Goal: Answer question/provide support

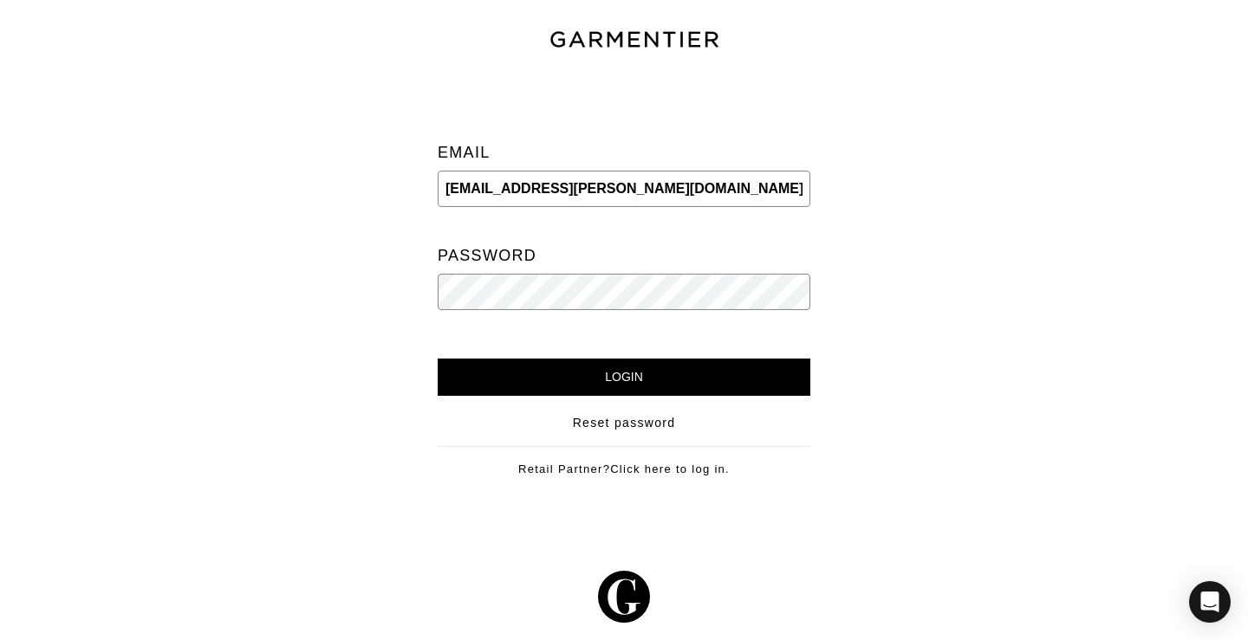
click at [587, 372] on input "Login" at bounding box center [624, 377] width 373 height 37
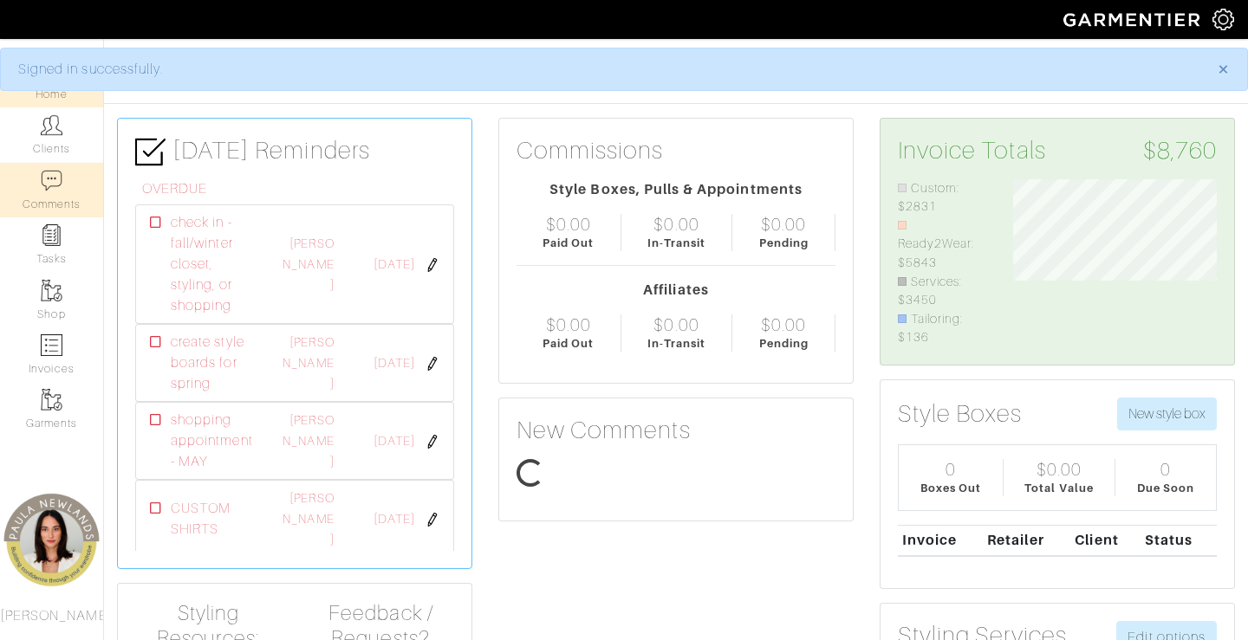
scroll to position [168, 230]
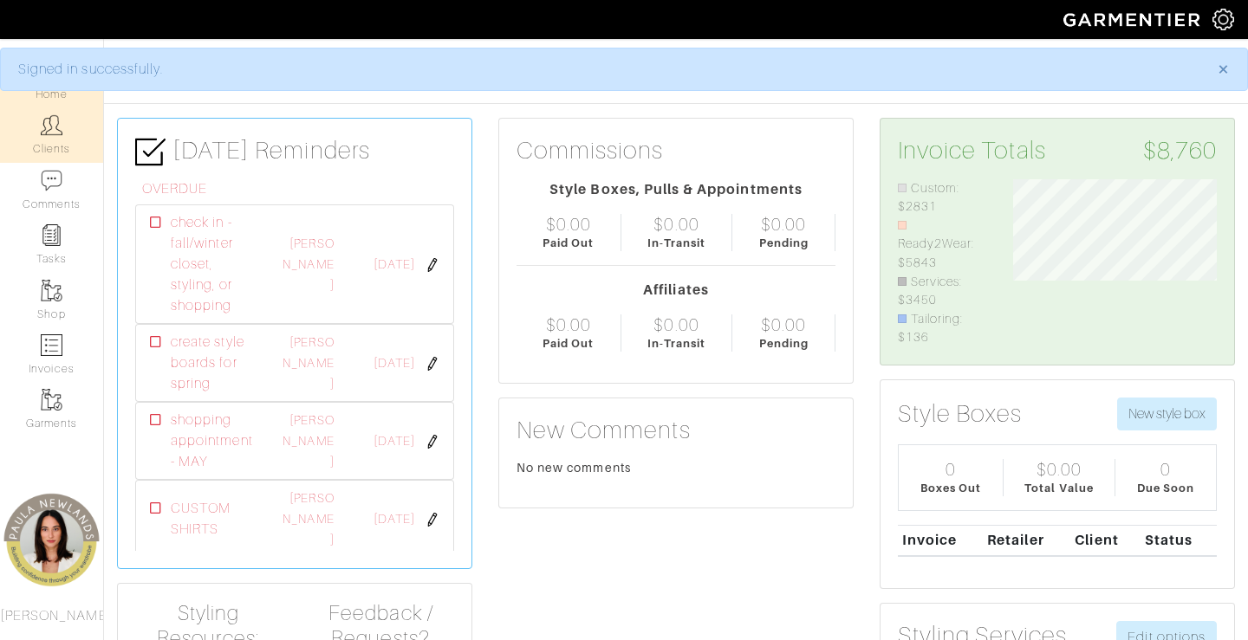
click at [38, 133] on link "Clients" at bounding box center [51, 134] width 103 height 55
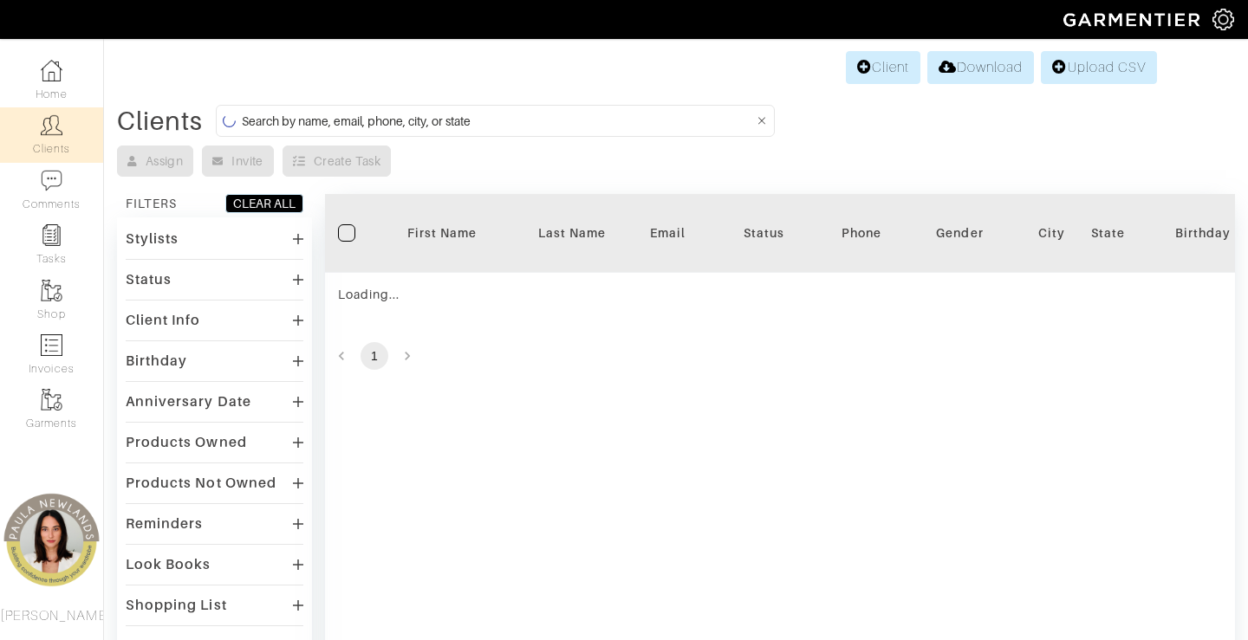
click at [337, 122] on input at bounding box center [498, 121] width 512 height 22
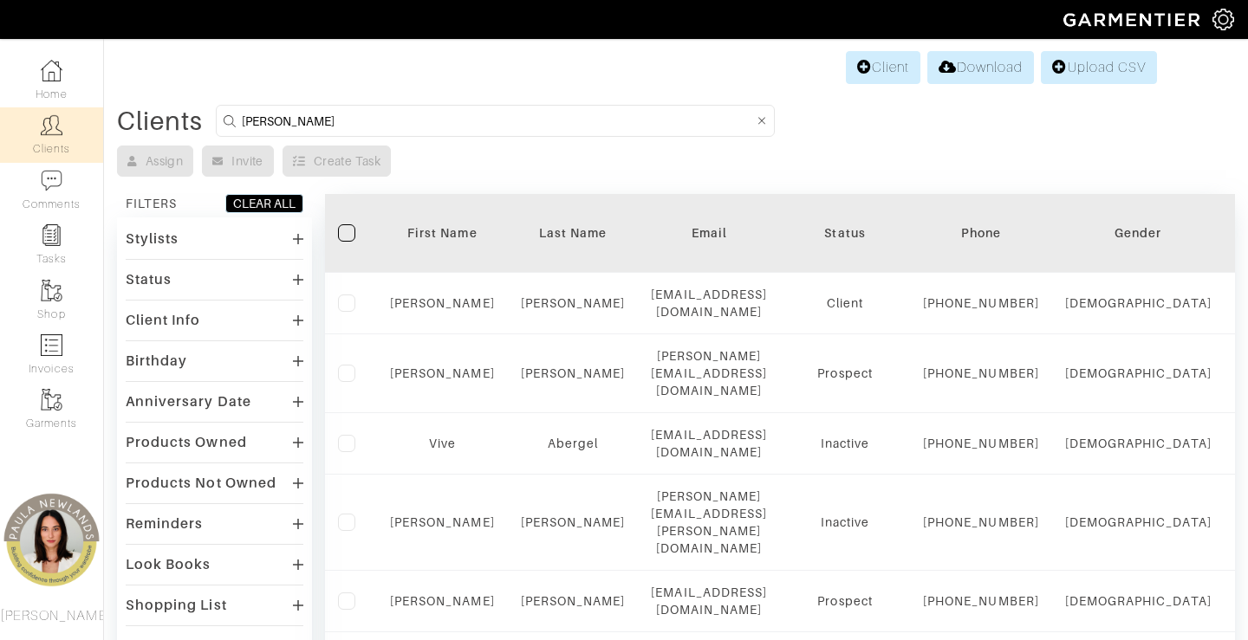
type input "Taylor"
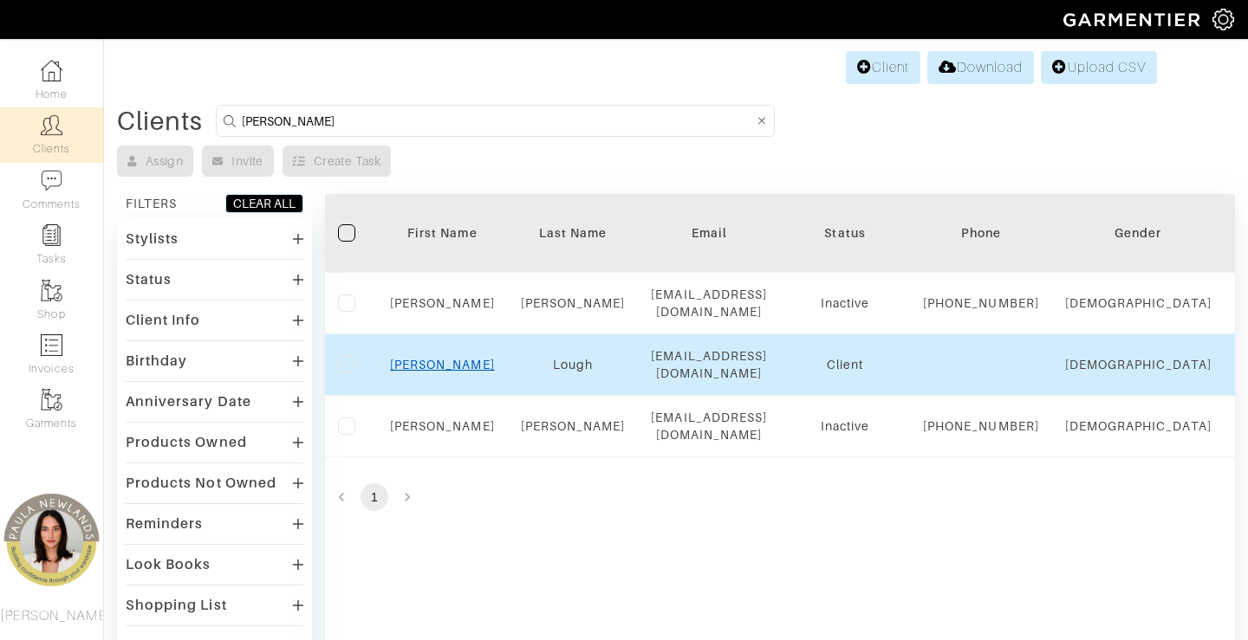
click at [441, 372] on link "Taylor" at bounding box center [442, 365] width 105 height 14
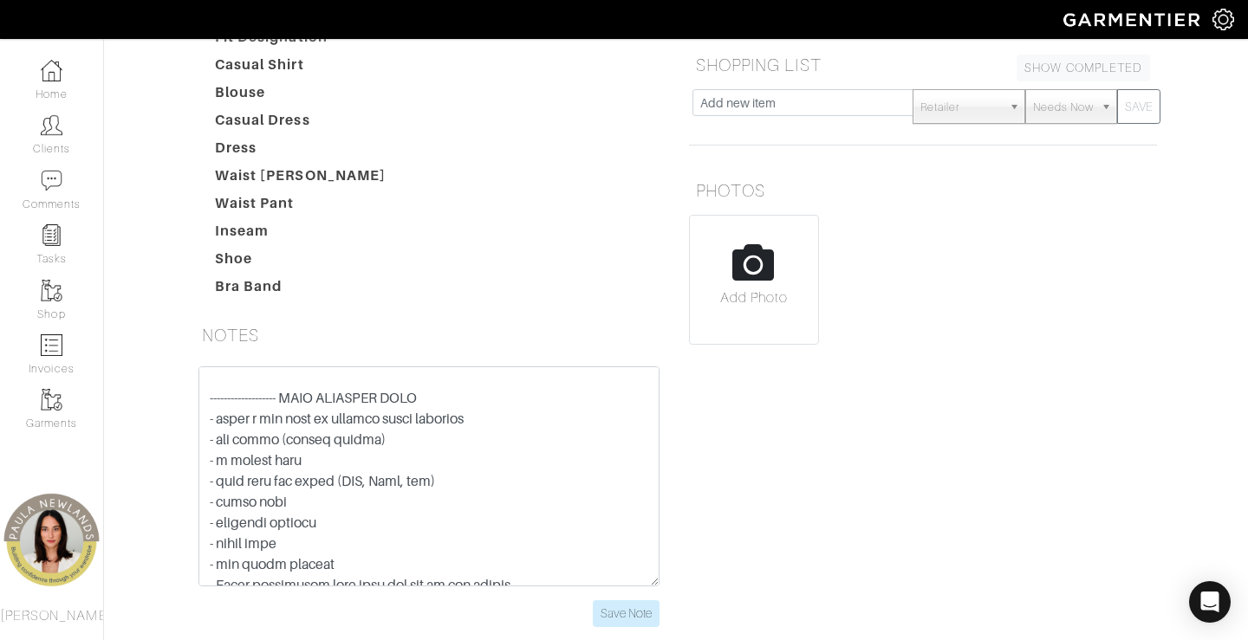
scroll to position [588, 0]
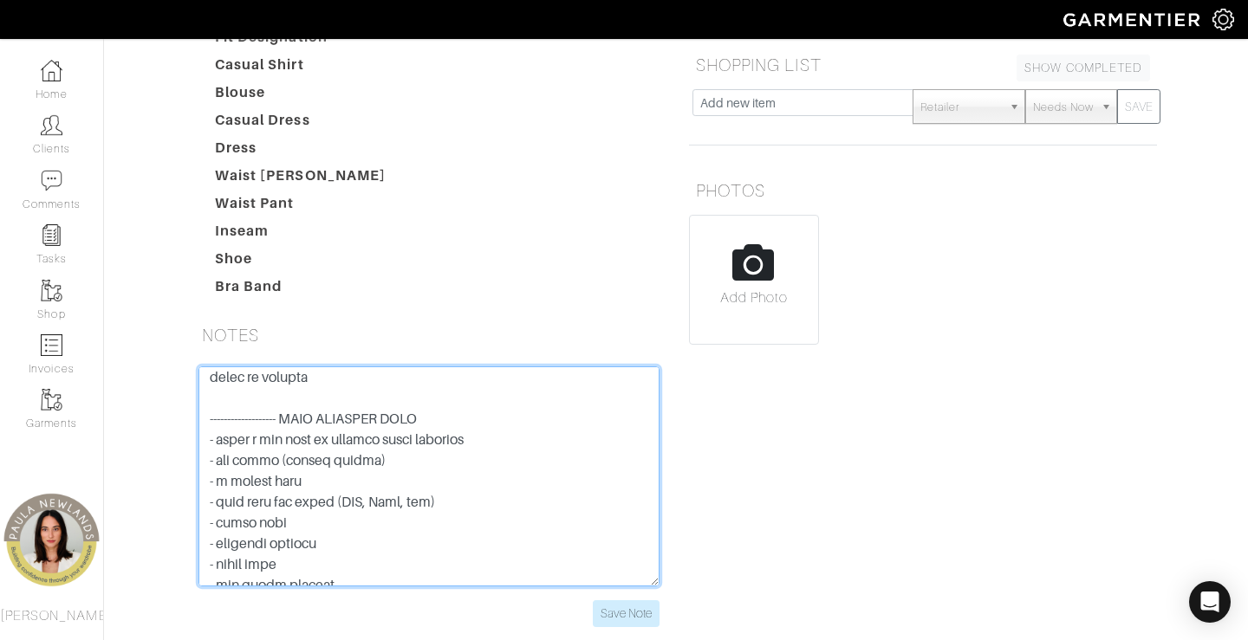
drag, startPoint x: 496, startPoint y: 348, endPoint x: 181, endPoint y: 348, distance: 314.6
click at [180, 348] on div "[PERSON_NAME] Overview Overview Measurements Product Library Invoices Wardrobe …" at bounding box center [624, 142] width 1248 height 1011
click at [341, 399] on textarea at bounding box center [428, 477] width 461 height 220
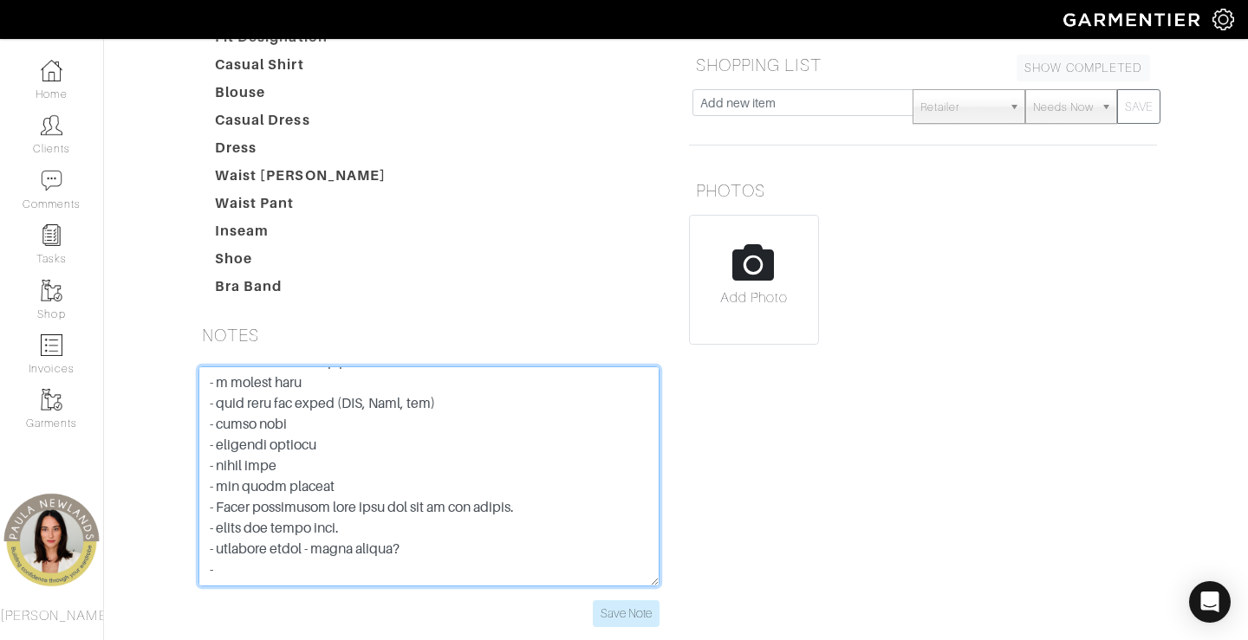
scroll to position [0, 0]
